Goal: Obtain resource: Download file/media

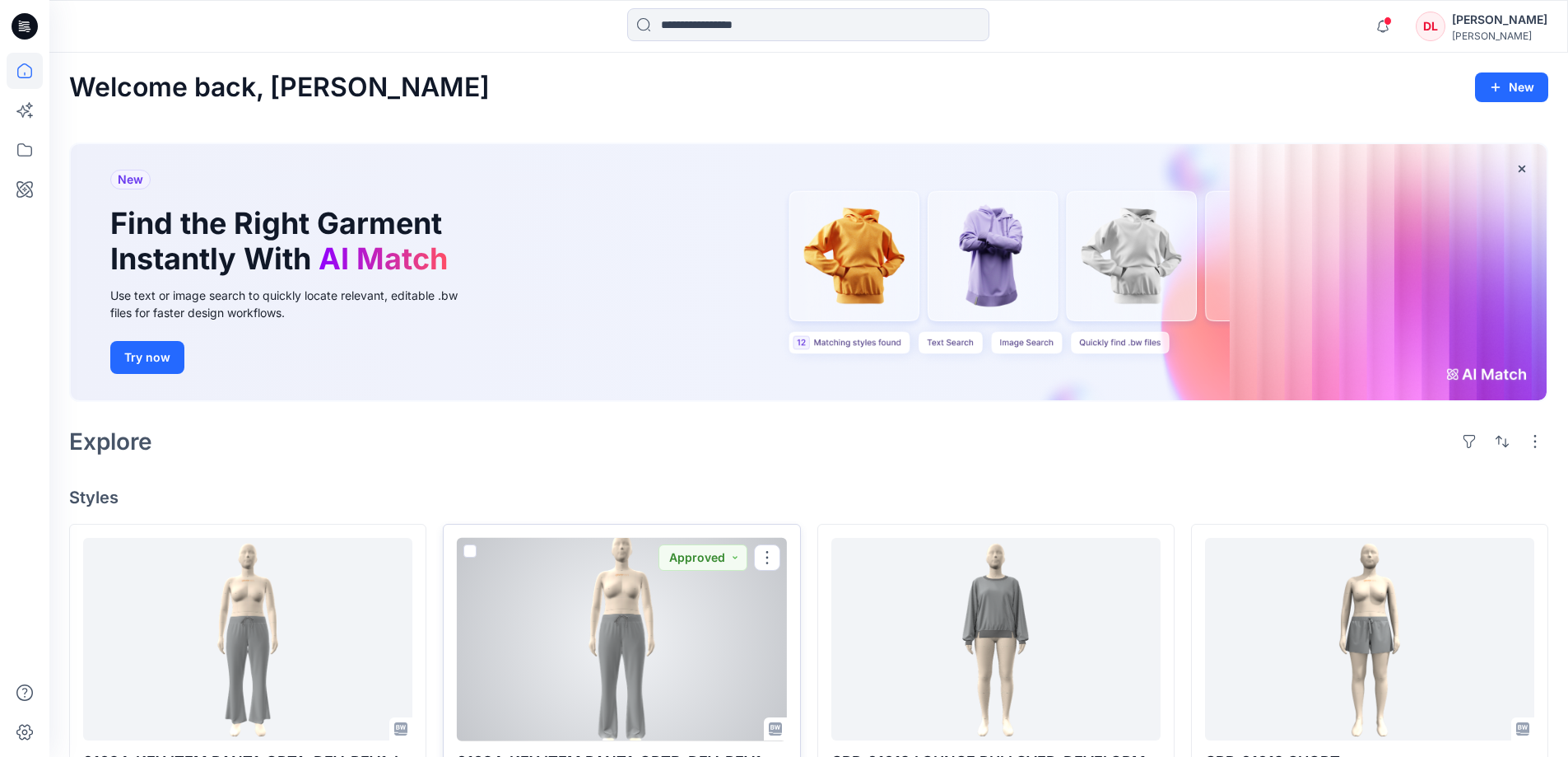
click at [703, 601] on div at bounding box center [622, 639] width 329 height 204
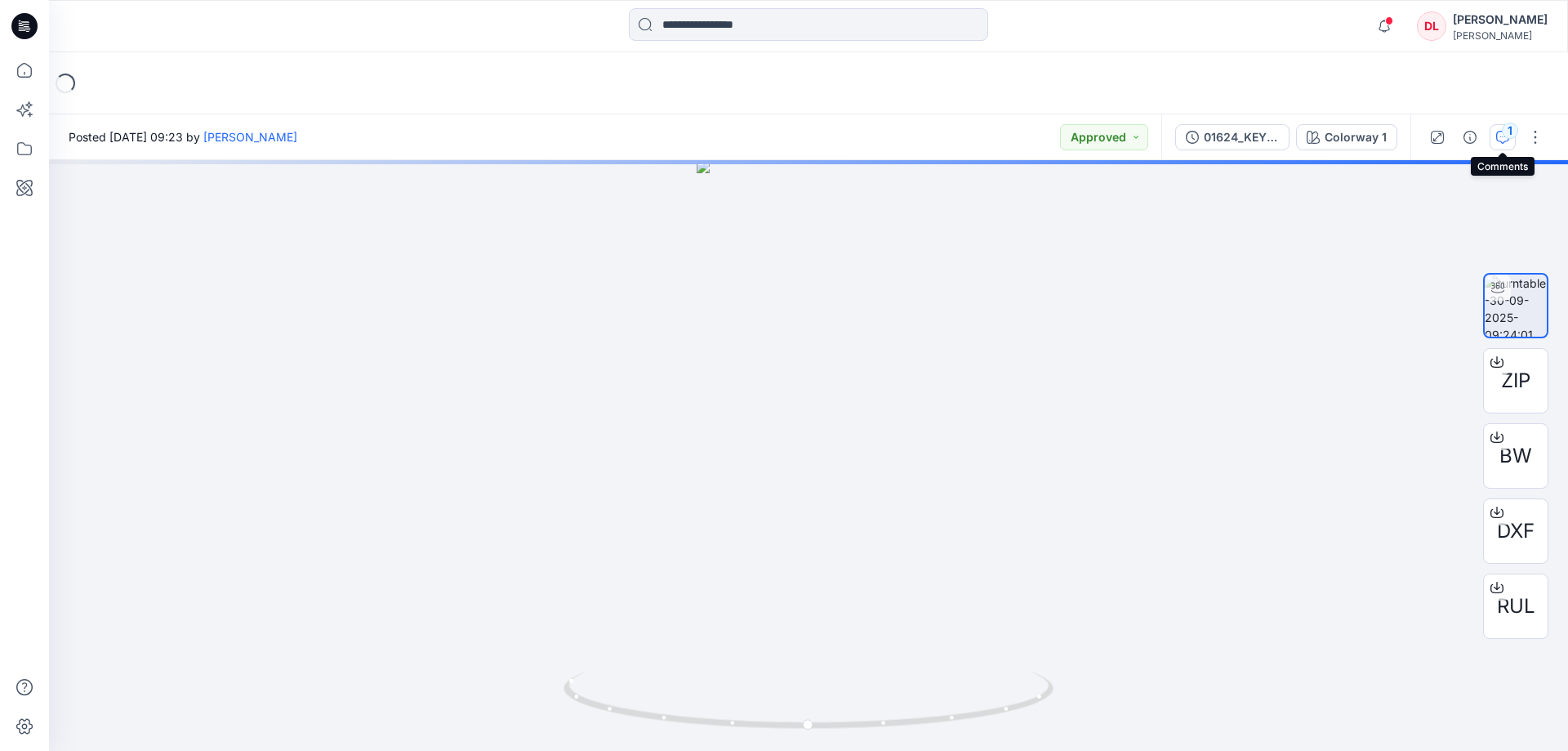
click at [1495, 145] on button "1" at bounding box center [1503, 137] width 26 height 26
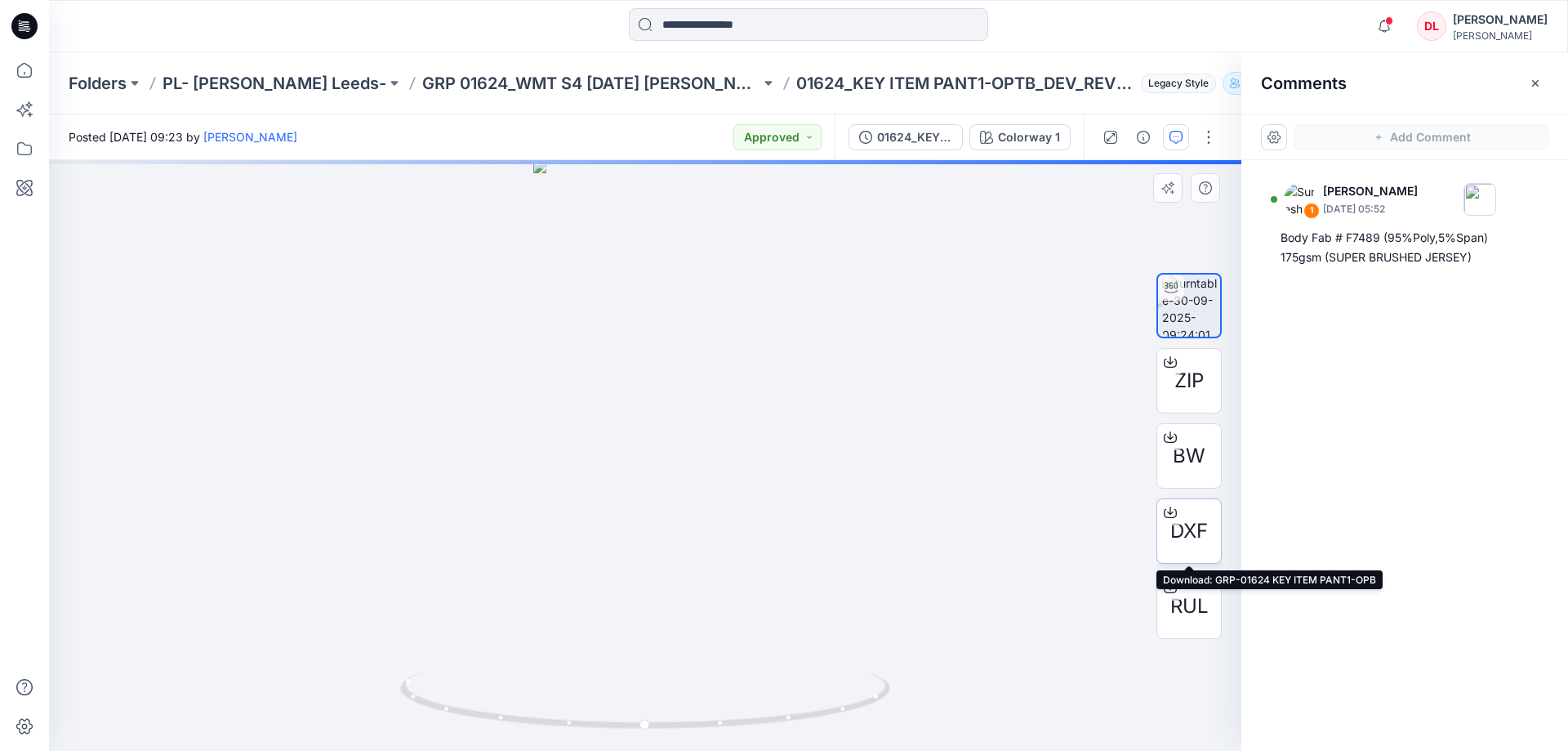
click at [1182, 525] on span "DXF" at bounding box center [1189, 531] width 38 height 29
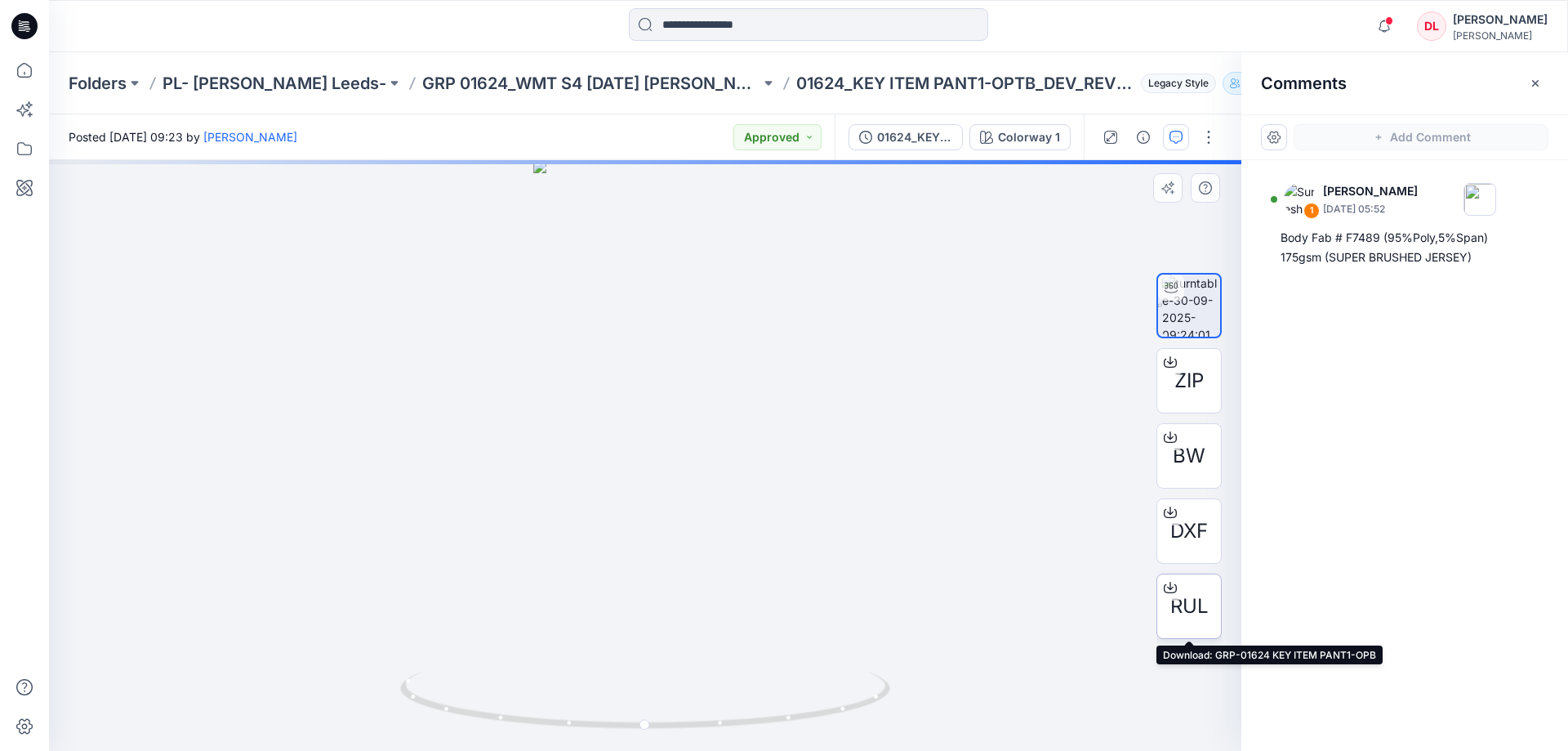
click at [1188, 618] on span "RUL" at bounding box center [1190, 606] width 39 height 29
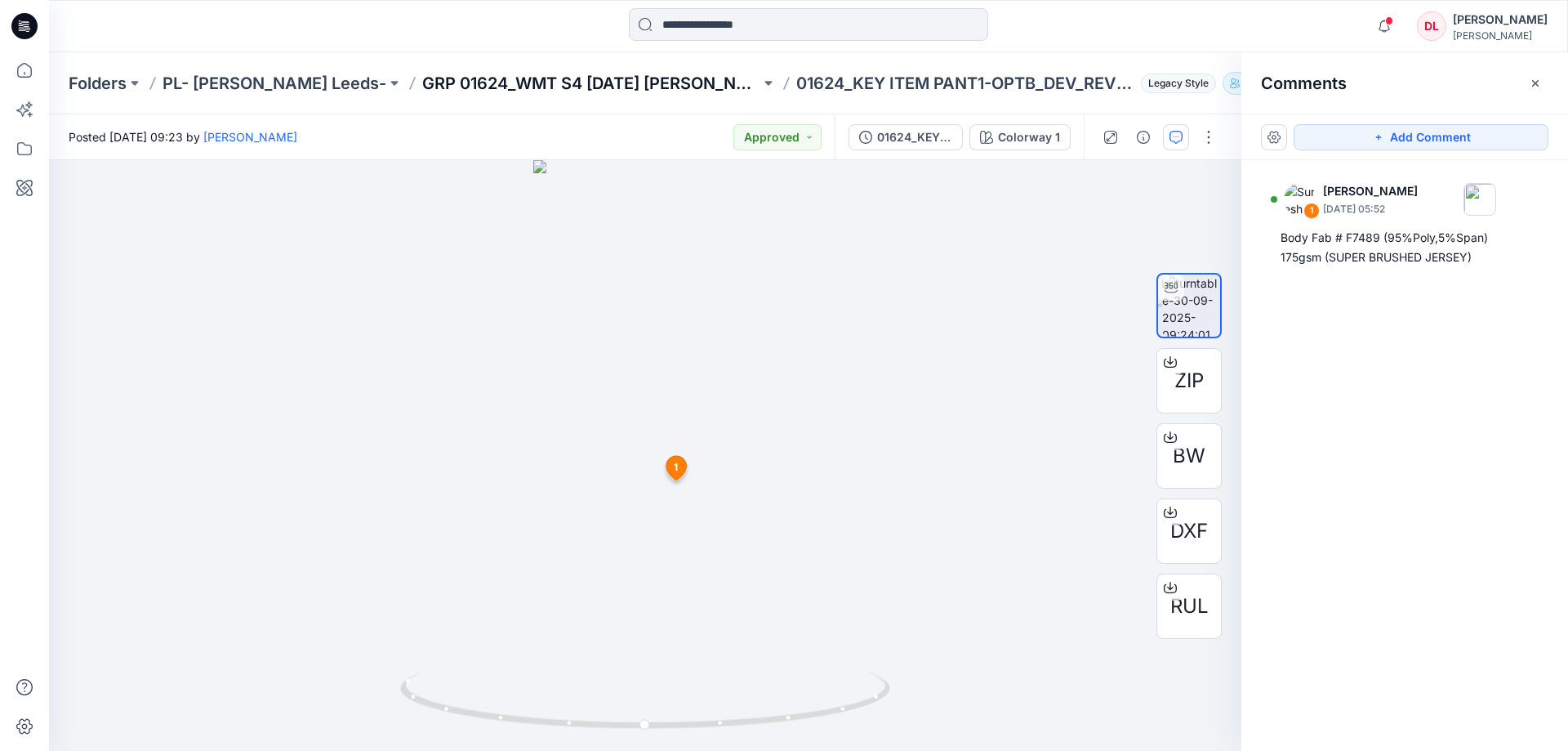
click at [422, 74] on p "GRP 01624_WMT S4 [DATE] [PERSON_NAME]" at bounding box center [591, 83] width 338 height 23
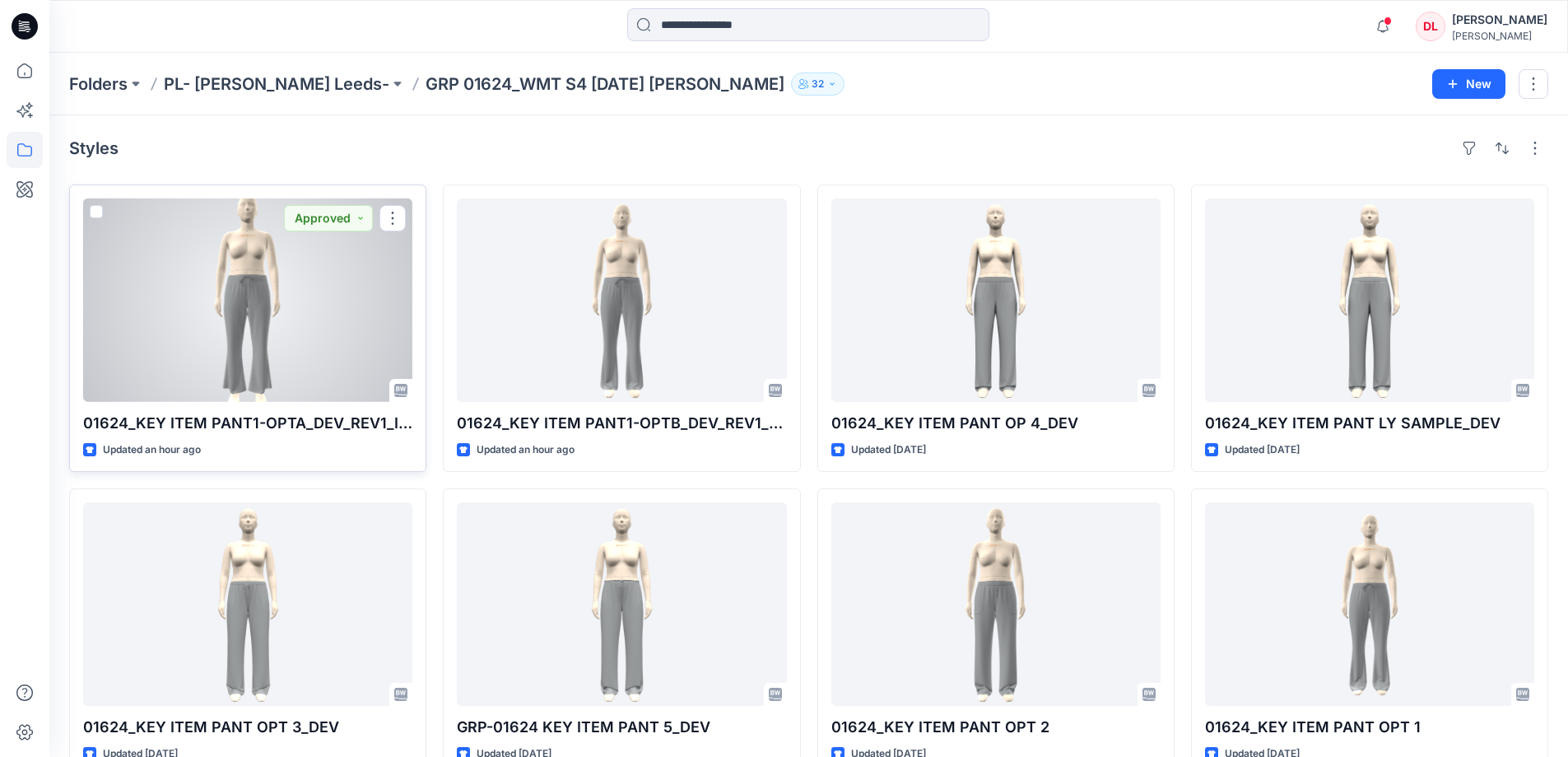
click at [244, 292] on div at bounding box center [248, 300] width 329 height 204
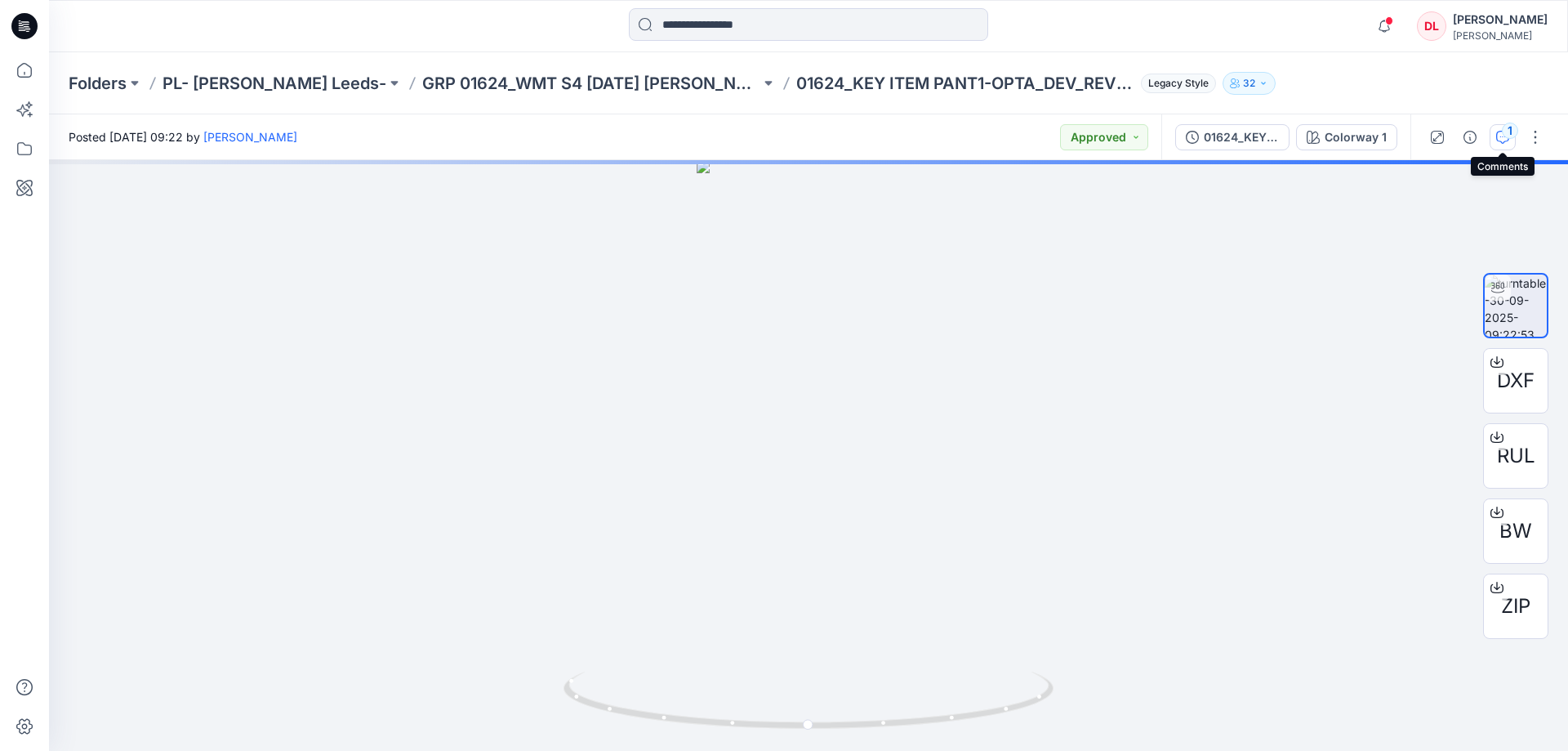
click at [1504, 141] on icon "button" at bounding box center [1503, 137] width 13 height 13
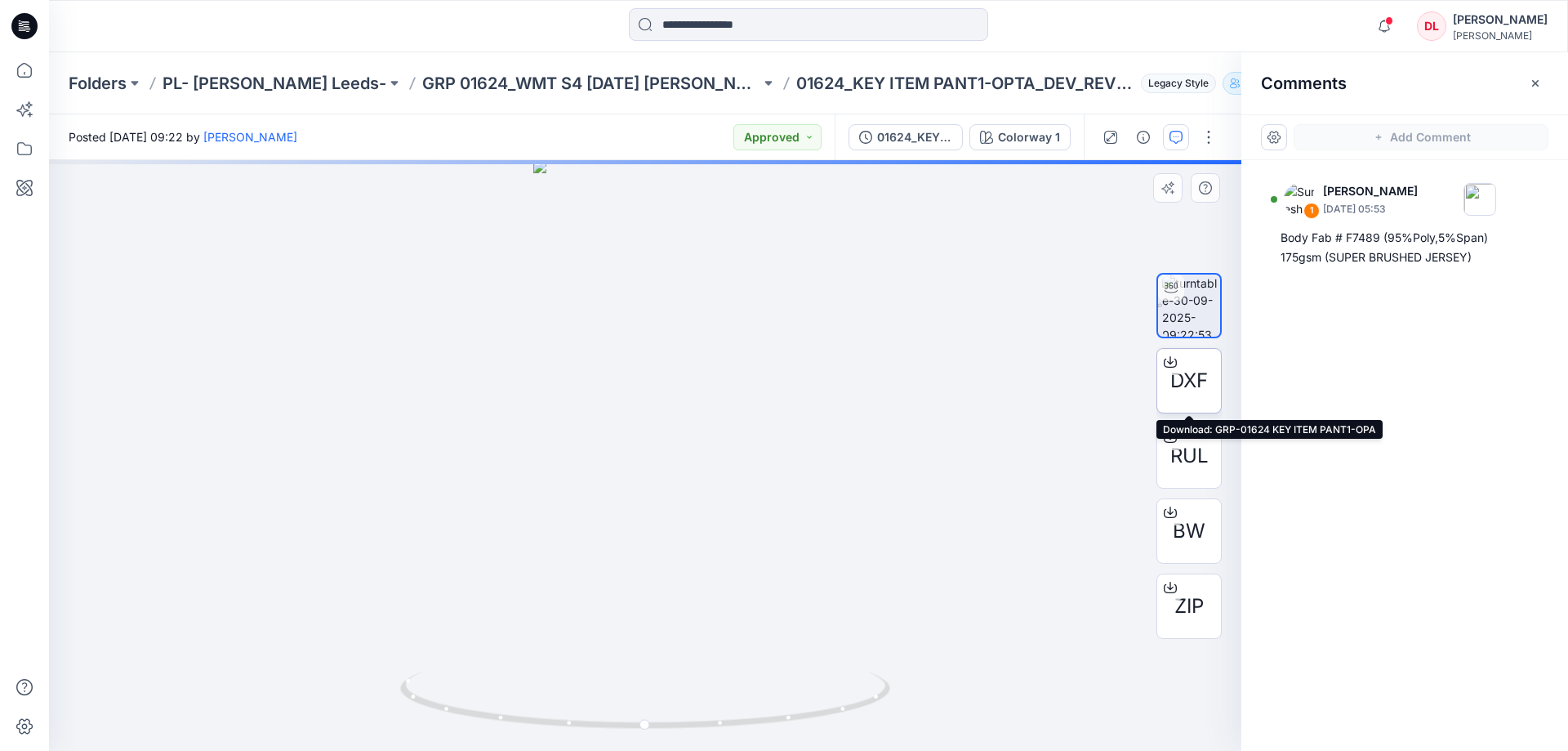
click at [1196, 376] on span "DXF" at bounding box center [1189, 381] width 38 height 29
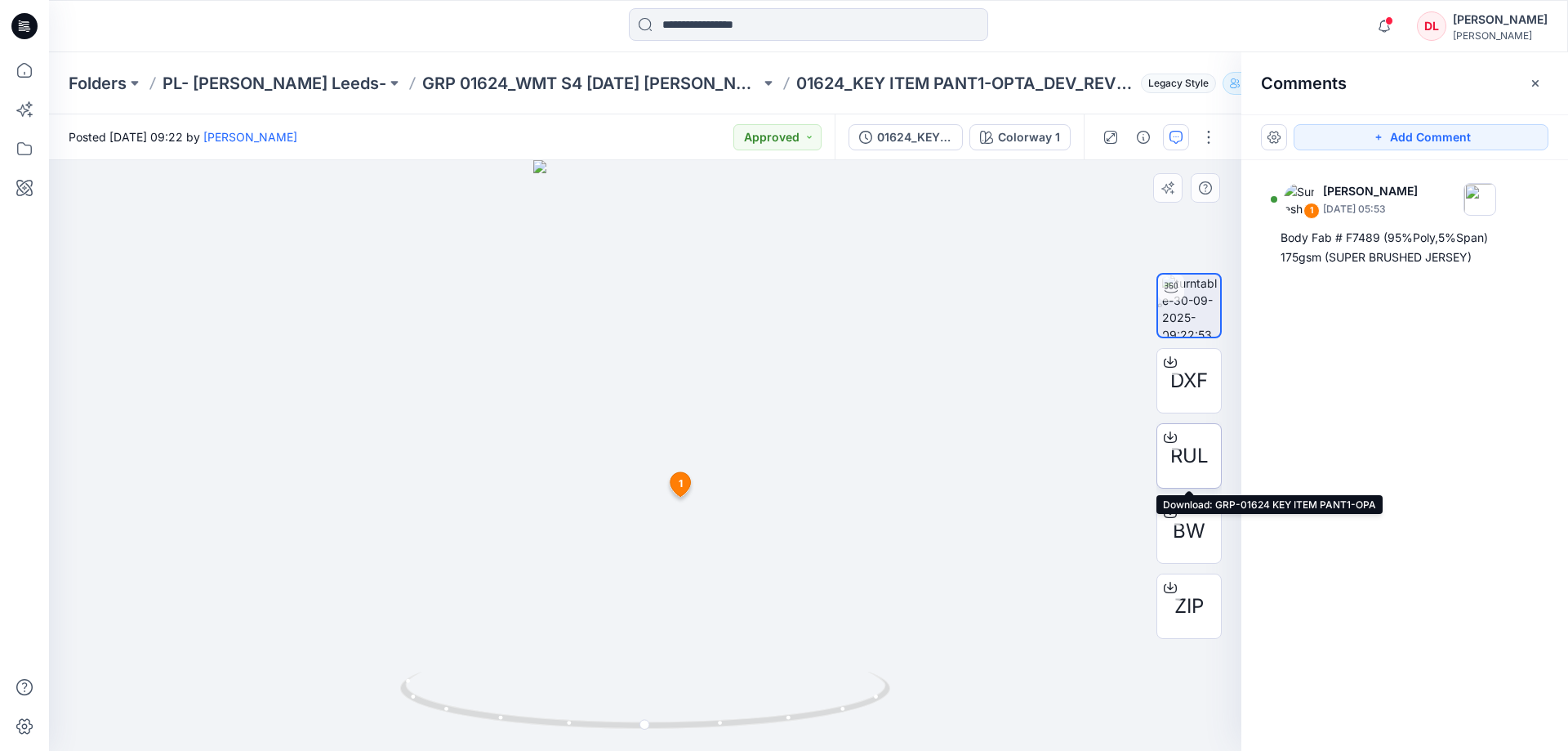
click at [1183, 461] on span "RUL" at bounding box center [1190, 455] width 39 height 29
click at [26, 69] on icon at bounding box center [24, 70] width 36 height 36
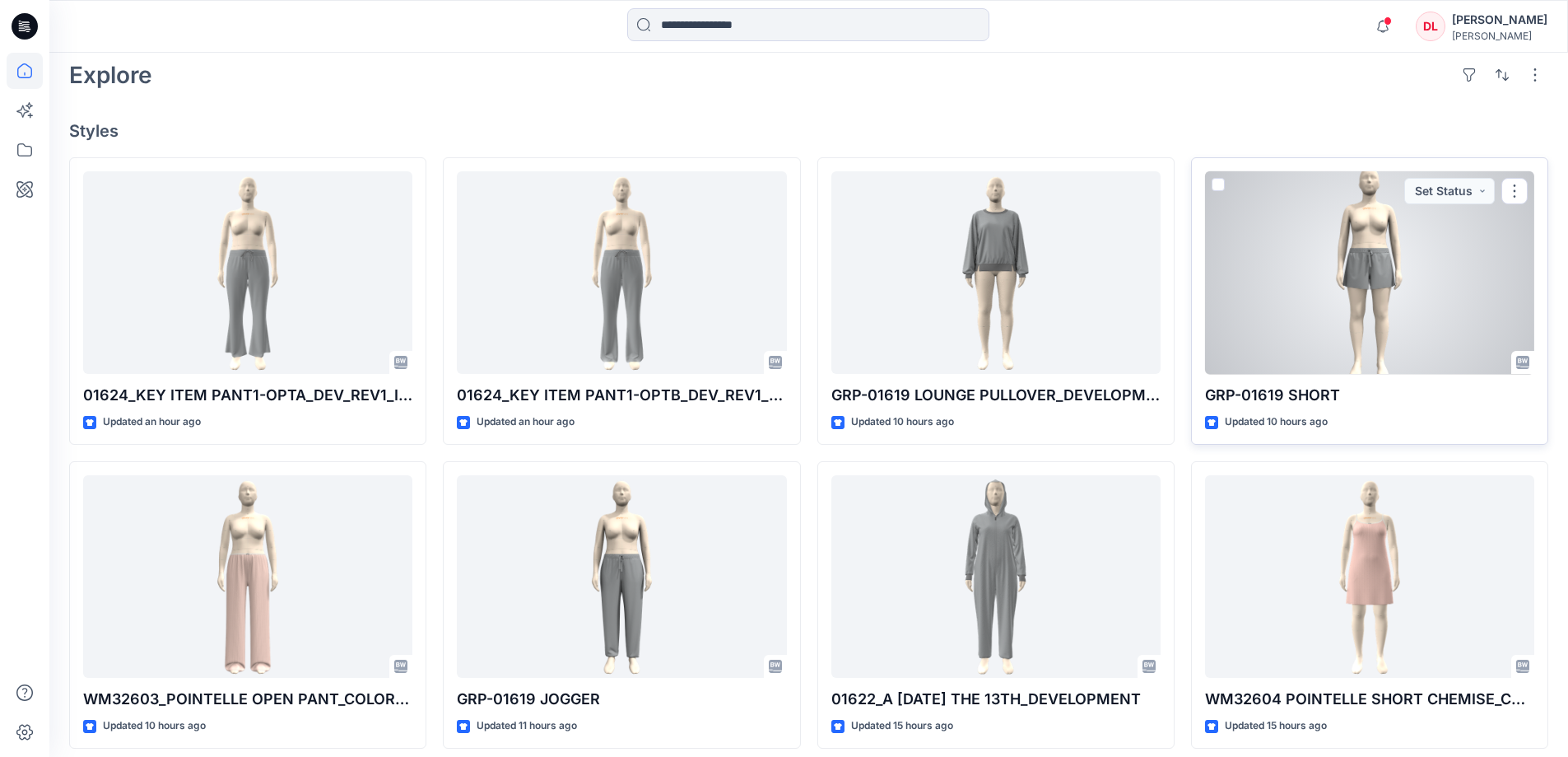
scroll to position [494, 0]
